Goal: Information Seeking & Learning: Learn about a topic

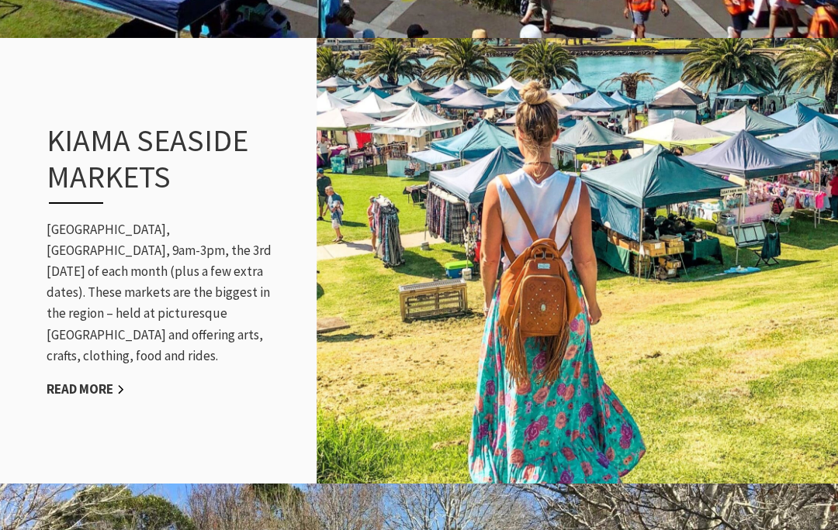
scroll to position [1489, 0]
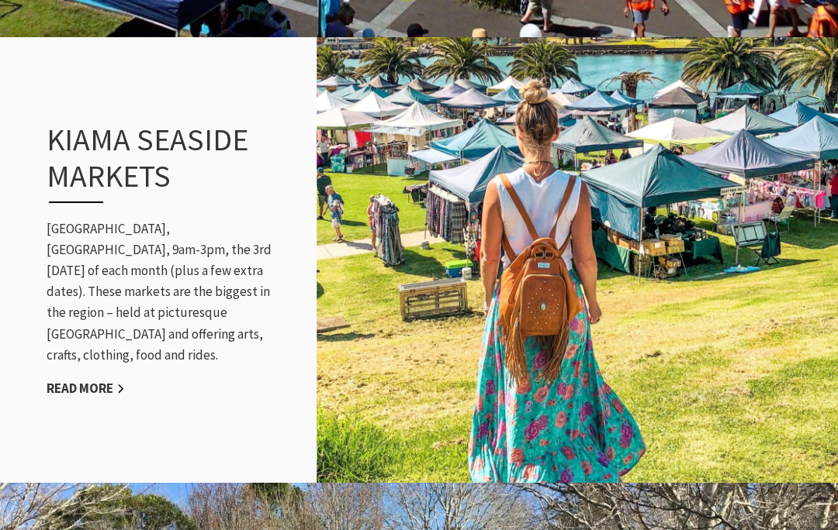
click at [90, 380] on link "Read More" at bounding box center [86, 389] width 78 height 18
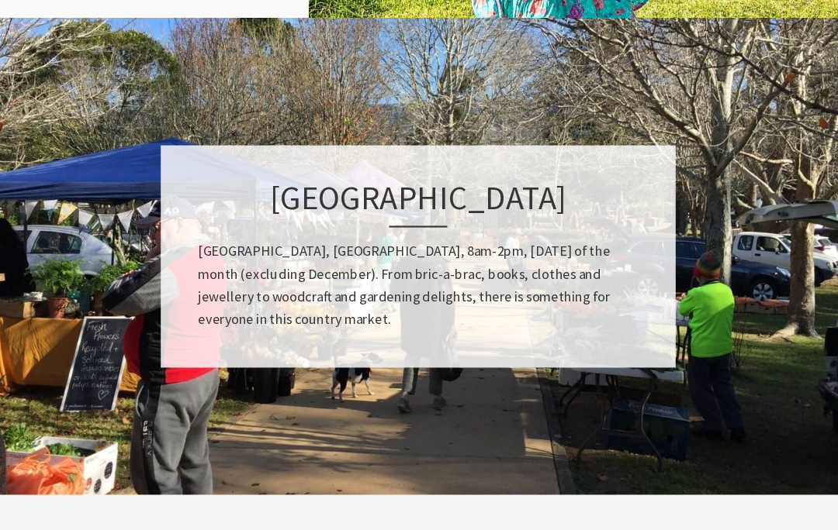
scroll to position [1956, 0]
click at [707, 338] on img at bounding box center [419, 240] width 838 height 451
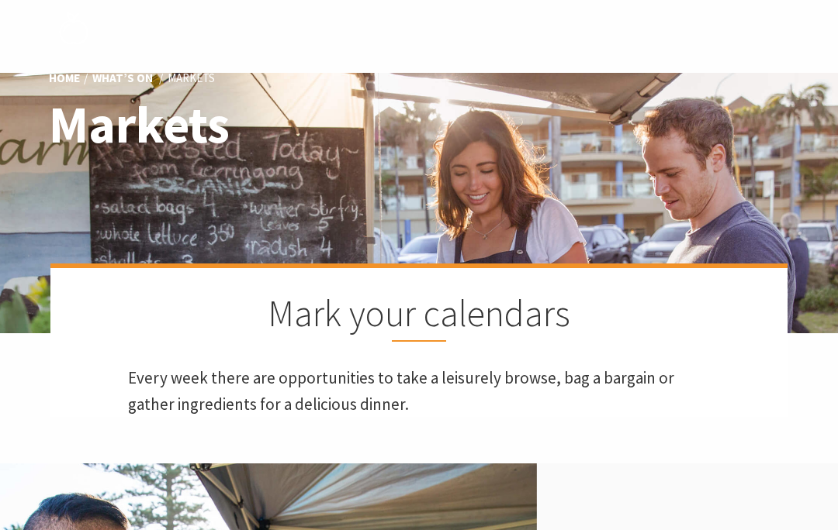
scroll to position [0, 0]
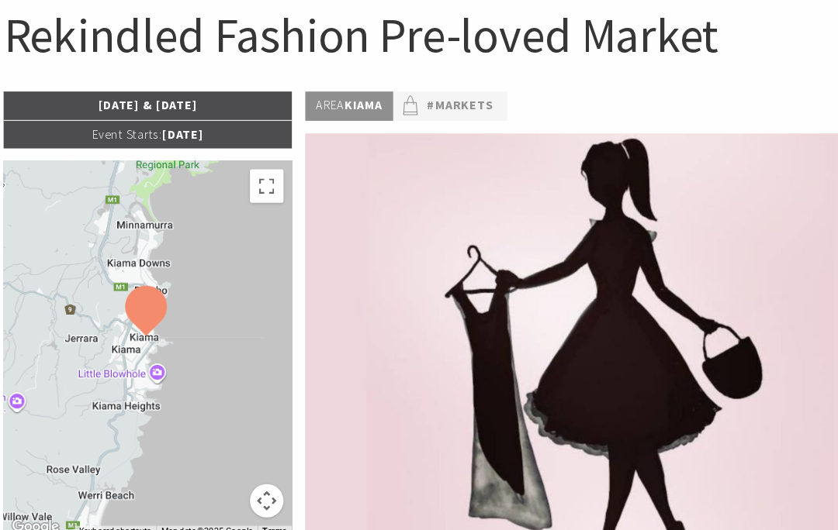
scroll to position [159, 0]
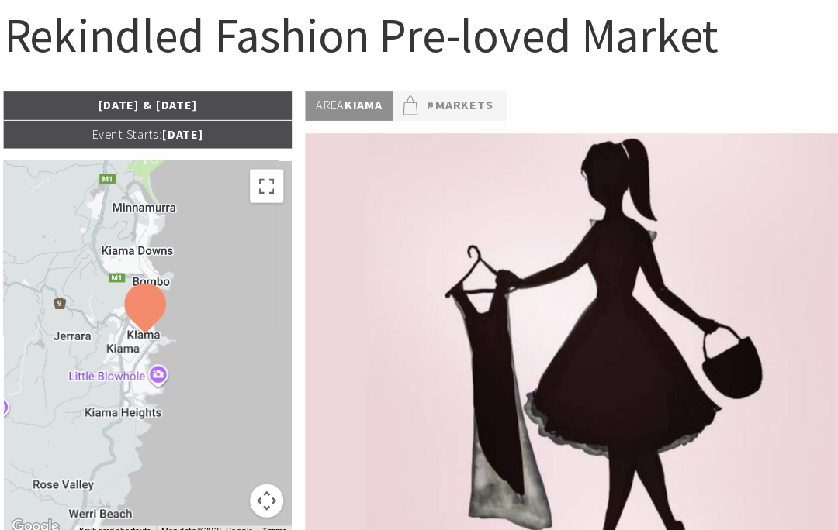
click at [251, 468] on button "Map camera controls" at bounding box center [249, 463] width 31 height 31
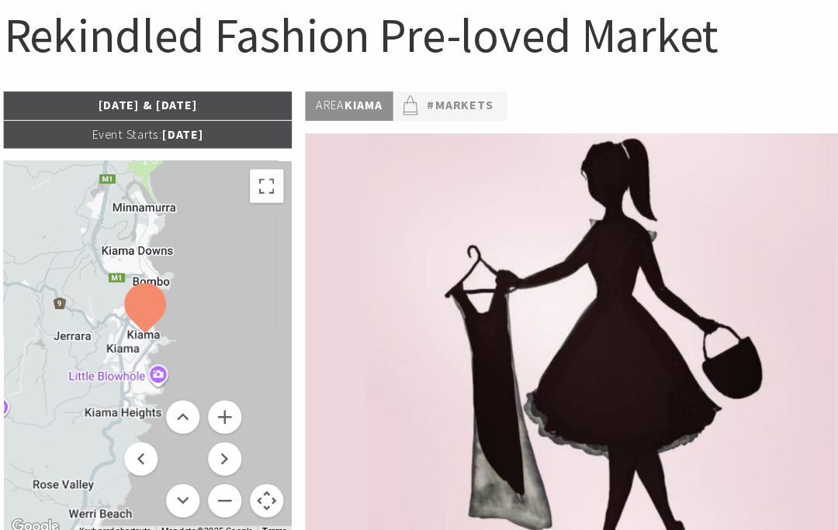
click at [211, 389] on button "Zoom in" at bounding box center [210, 386] width 31 height 31
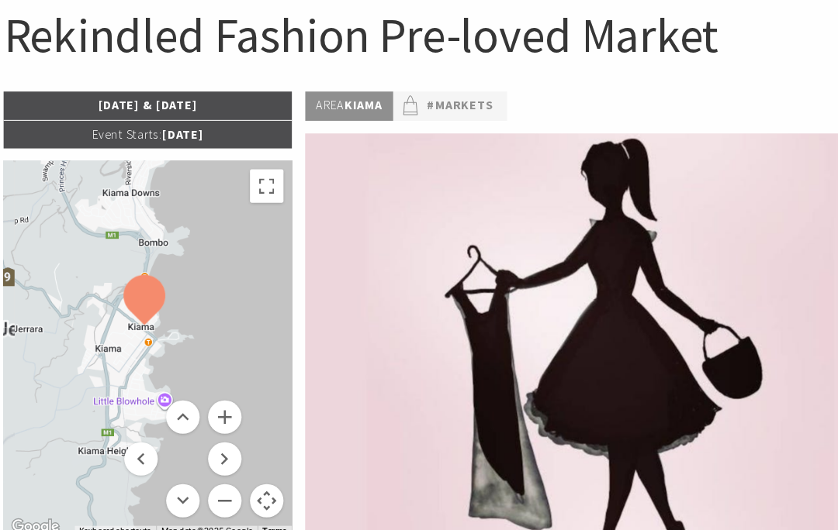
click at [216, 385] on button "Zoom in" at bounding box center [210, 386] width 31 height 31
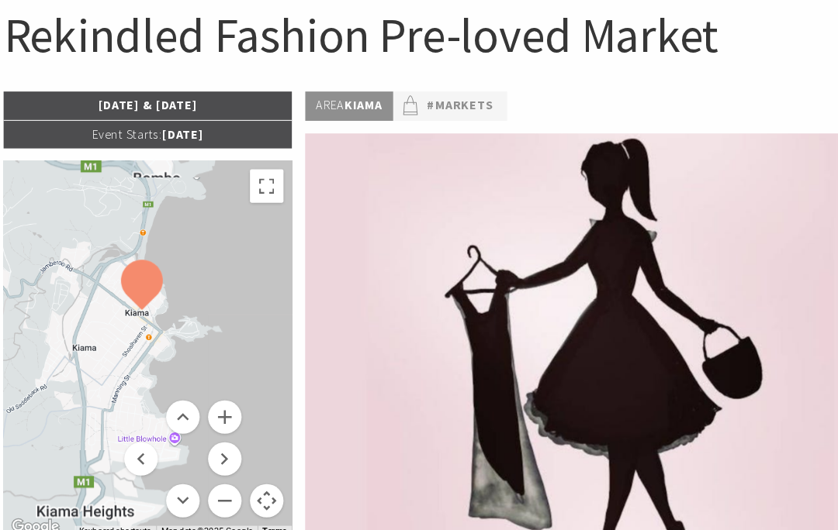
click at [214, 393] on button "Zoom in" at bounding box center [210, 386] width 31 height 31
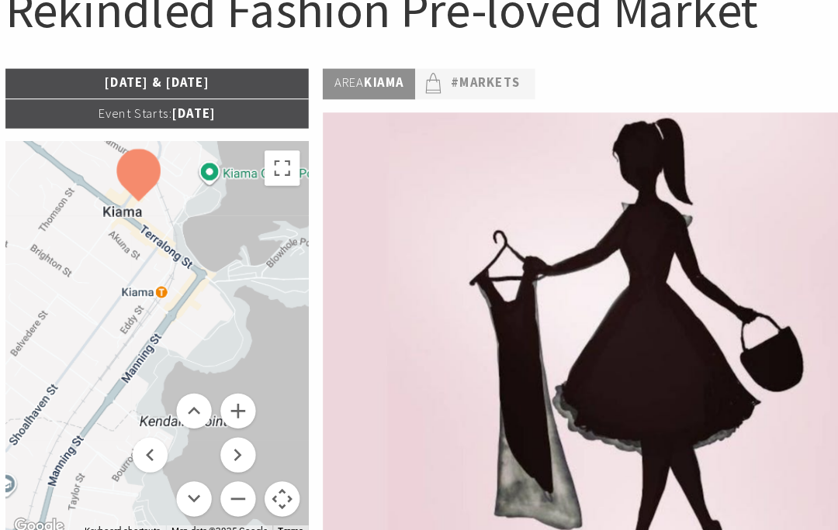
scroll to position [184, 0]
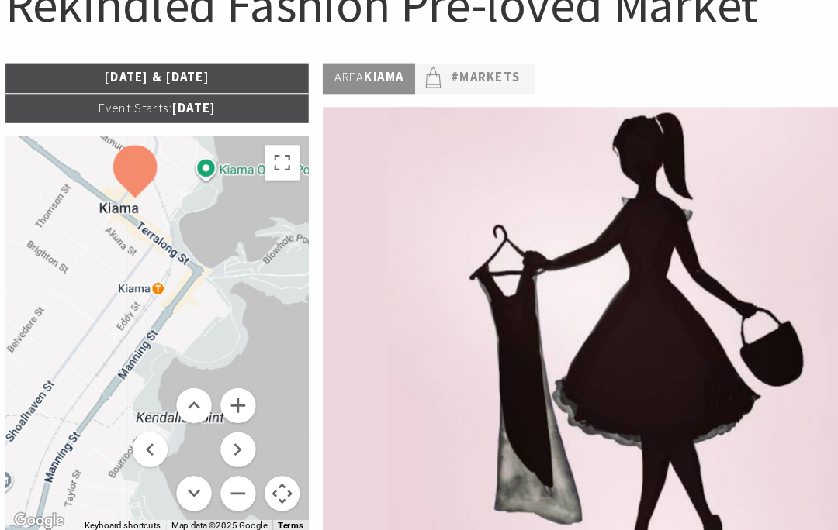
click at [213, 350] on button "Zoom in" at bounding box center [210, 361] width 31 height 31
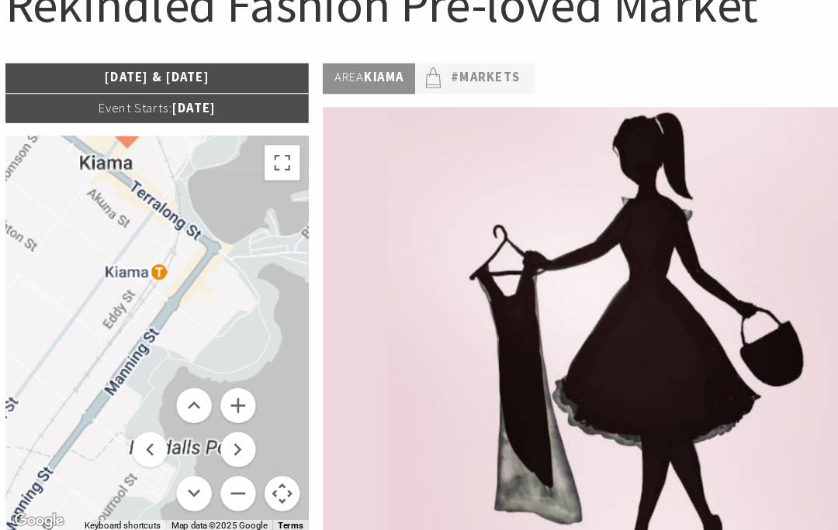
click at [211, 357] on button "Zoom in" at bounding box center [210, 361] width 31 height 31
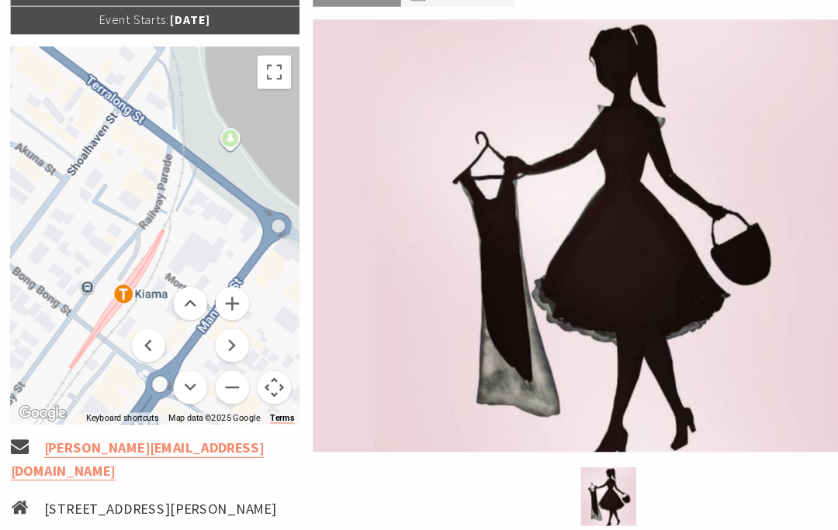
scroll to position [271, 0]
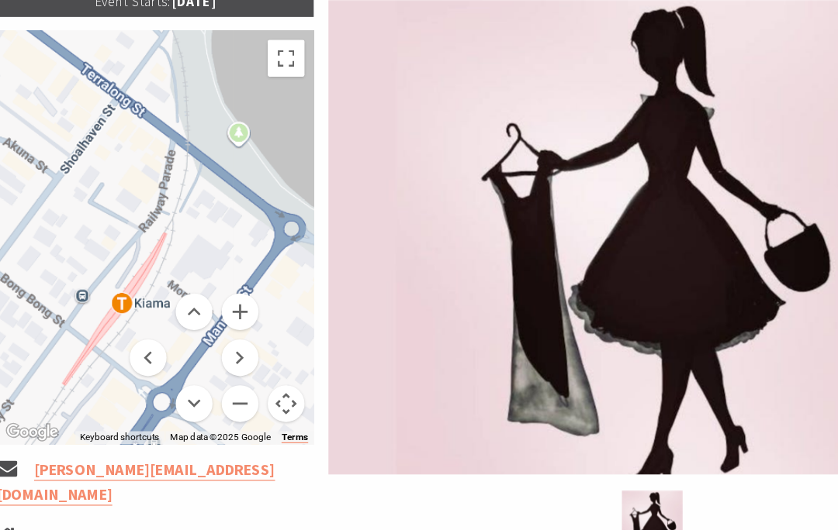
click at [242, 340] on button "Map camera controls" at bounding box center [249, 352] width 31 height 31
click at [237, 63] on button "Toggle fullscreen view" at bounding box center [249, 60] width 31 height 31
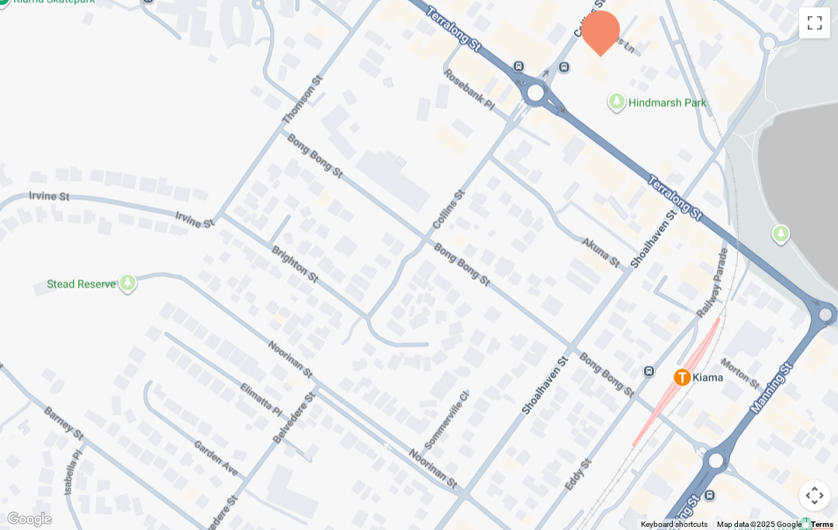
scroll to position [0, 0]
